Goal: Find specific page/section: Find specific page/section

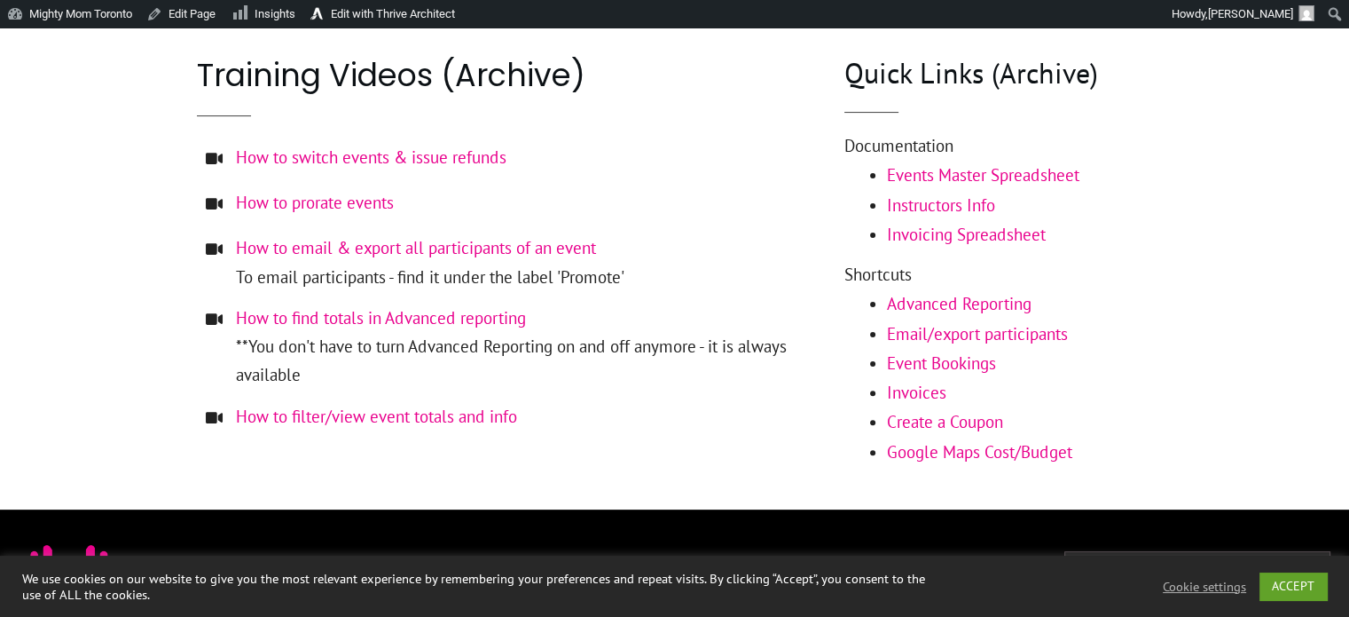
scroll to position [465, 0]
click at [1011, 446] on link "Google Maps Cost/Budget" at bounding box center [979, 451] width 185 height 21
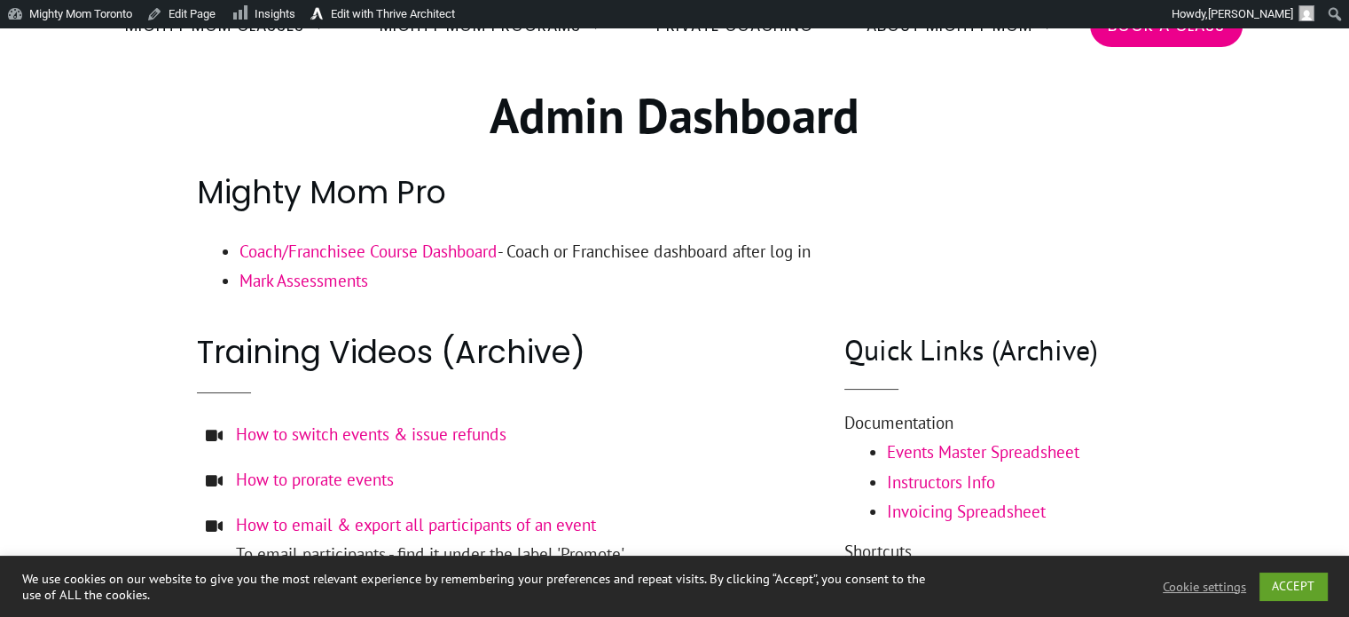
scroll to position [16, 0]
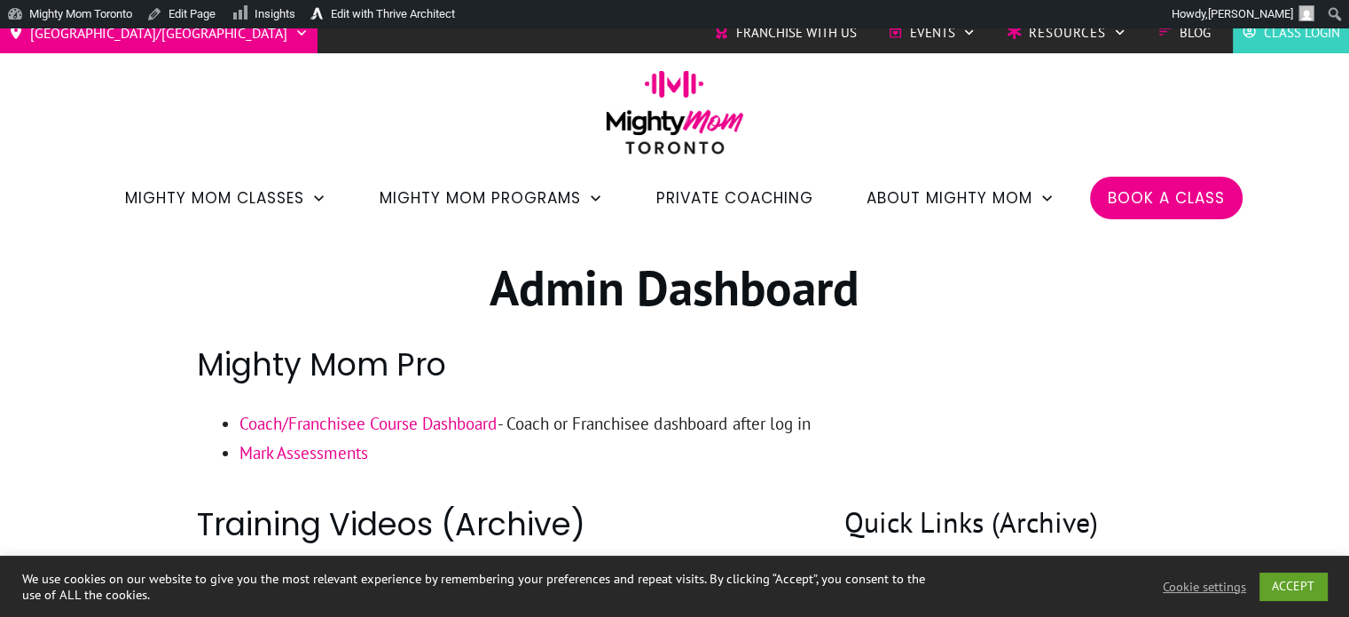
click at [415, 425] on link "Coach/Franchisee Course Dashboard" at bounding box center [369, 422] width 258 height 21
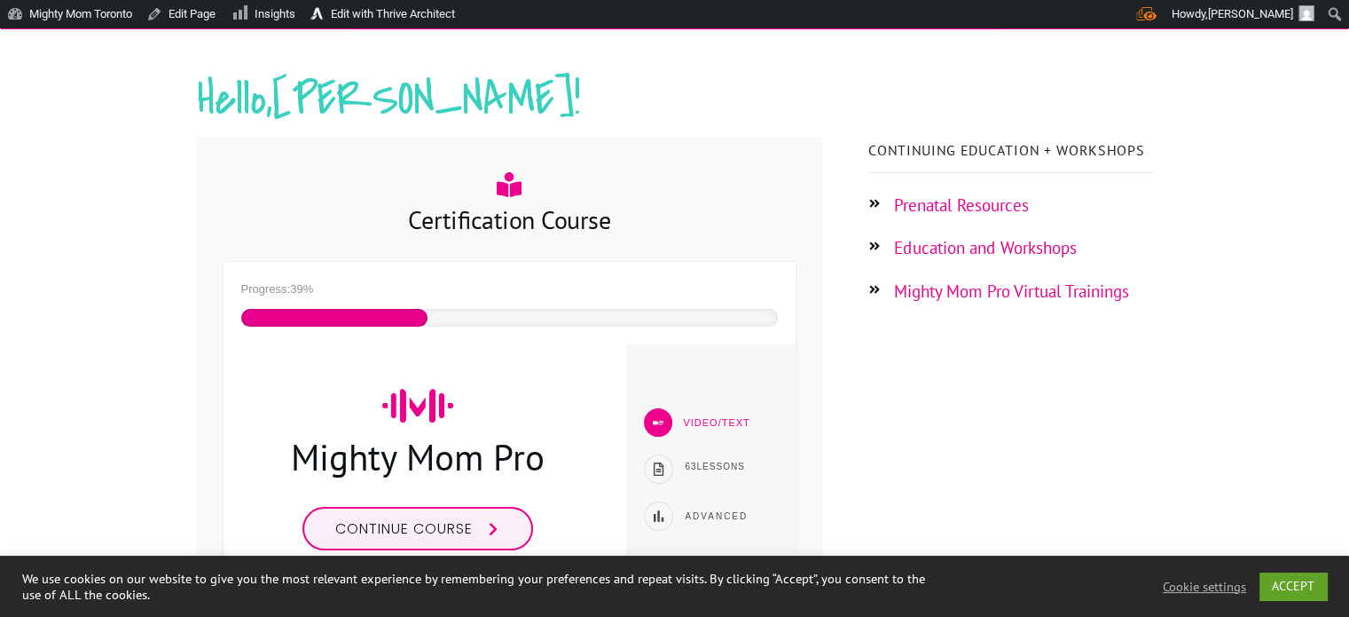
scroll to position [269, 0]
click at [978, 211] on link "Prenatal Resources" at bounding box center [961, 205] width 135 height 21
